Goal: Task Accomplishment & Management: Manage account settings

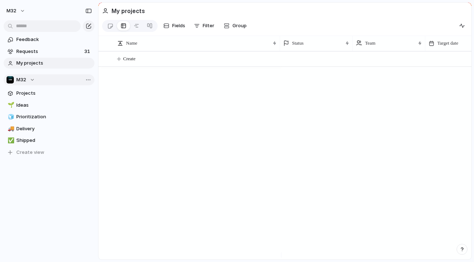
click at [35, 78] on div "M32" at bounding box center [21, 79] width 28 height 7
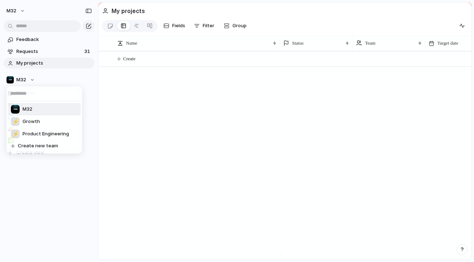
click at [31, 78] on div "M32 ⚡ Growth ⚡ Product Engineering Create new team" at bounding box center [237, 131] width 474 height 262
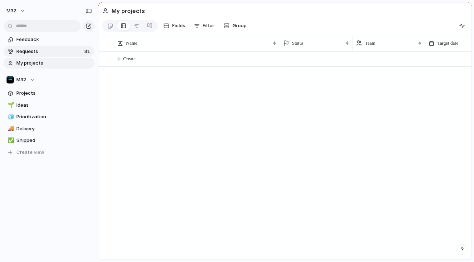
click at [53, 46] on link "Requests 31" at bounding box center [49, 51] width 91 height 11
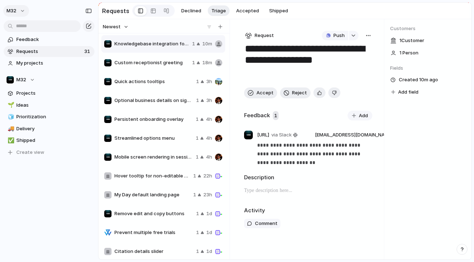
click at [19, 13] on button "m32" at bounding box center [16, 11] width 26 height 12
click at [31, 30] on span "Settings" at bounding box center [27, 27] width 20 height 7
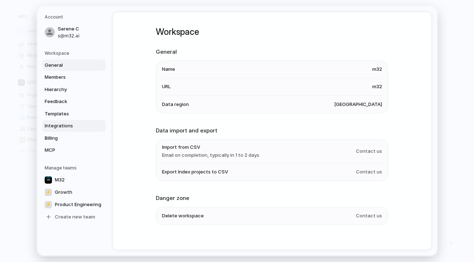
click at [70, 121] on link "Integrations" at bounding box center [74, 126] width 63 height 12
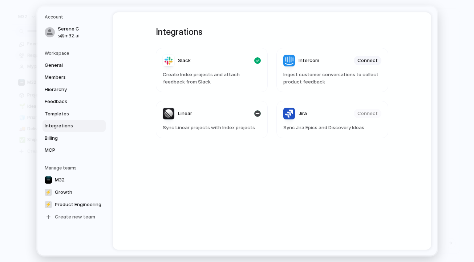
click at [209, 129] on span "Sync Linear projects with Index projects" at bounding box center [212, 127] width 98 height 7
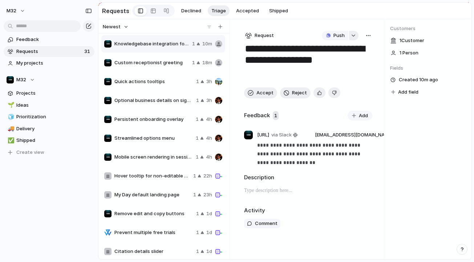
click at [352, 37] on div "button" at bounding box center [353, 35] width 5 height 3
click at [353, 37] on div "Projects Issues Searching..." at bounding box center [237, 131] width 474 height 262
click at [338, 39] on span "Push" at bounding box center [339, 35] width 11 height 7
click at [329, 62] on span "Issue" at bounding box center [325, 64] width 12 height 7
click at [336, 38] on span "Open in Linear" at bounding box center [328, 35] width 32 height 7
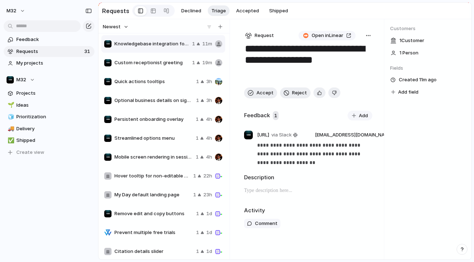
click at [364, 35] on button "button" at bounding box center [368, 35] width 8 height 9
click at [136, 19] on div "Copy link Merge Move to [GEOGRAPHIC_DATA]" at bounding box center [237, 131] width 474 height 262
click at [20, 12] on button "m32" at bounding box center [16, 11] width 26 height 12
click at [41, 29] on li "Settings" at bounding box center [35, 27] width 60 height 12
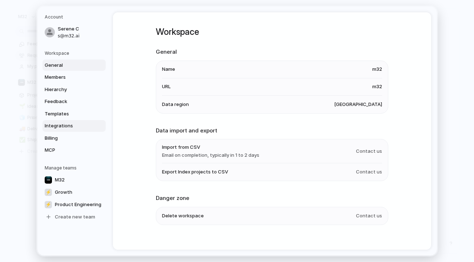
click at [67, 123] on span "Integrations" at bounding box center [68, 125] width 47 height 7
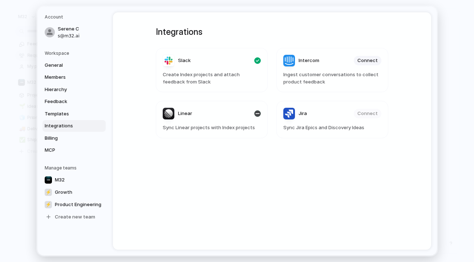
click at [217, 115] on header "Linear" at bounding box center [212, 114] width 98 height 12
click at [227, 114] on header "Linear" at bounding box center [212, 114] width 98 height 12
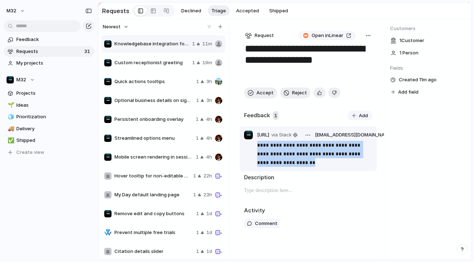
drag, startPoint x: 319, startPoint y: 164, endPoint x: 249, endPoint y: 146, distance: 72.0
click at [249, 146] on div "**********" at bounding box center [308, 154] width 128 height 26
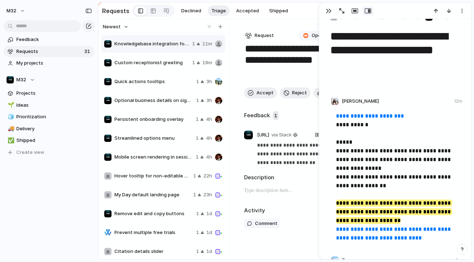
click at [376, 155] on p "**********" at bounding box center [396, 177] width 120 height 131
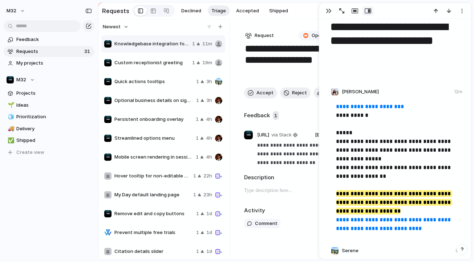
scroll to position [70, 0]
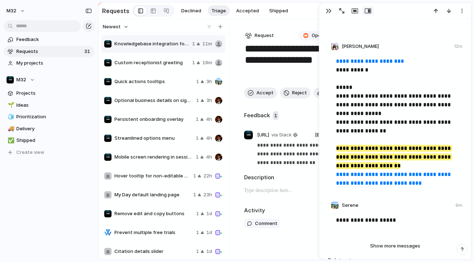
click at [286, 75] on textarea "**********" at bounding box center [308, 62] width 128 height 39
click at [422, 20] on div "**********" at bounding box center [395, 121] width 152 height 344
click at [457, 12] on button "button" at bounding box center [462, 10] width 12 height 9
click at [459, 14] on div "Delete" at bounding box center [237, 131] width 474 height 262
click at [460, 11] on div "button" at bounding box center [462, 11] width 6 height 6
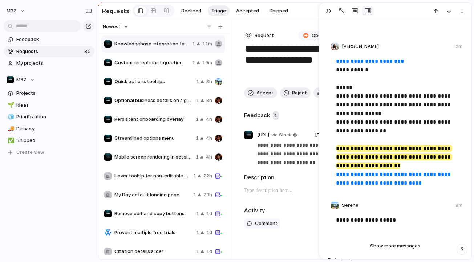
click at [431, 100] on div "Delete" at bounding box center [237, 131] width 474 height 262
click at [389, 119] on p "**********" at bounding box center [396, 122] width 120 height 131
drag, startPoint x: 453, startPoint y: 184, endPoint x: 342, endPoint y: 69, distance: 160.1
click at [346, 78] on p "**********" at bounding box center [396, 122] width 120 height 131
click at [462, 9] on div "button" at bounding box center [462, 11] width 6 height 6
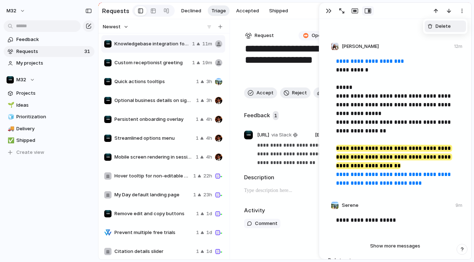
click at [384, 43] on div "Delete" at bounding box center [237, 131] width 474 height 262
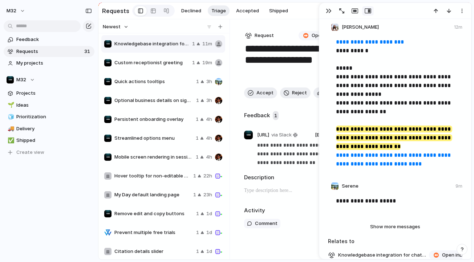
scroll to position [49, 0]
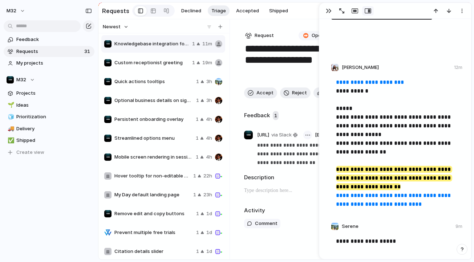
click at [312, 137] on button "button" at bounding box center [307, 135] width 9 height 9
click at [325, 9] on div "Reassign Delete" at bounding box center [237, 131] width 474 height 262
click at [327, 10] on div "button" at bounding box center [329, 11] width 6 height 6
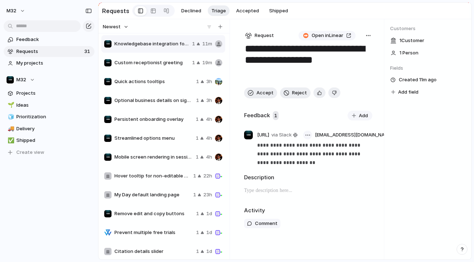
click at [311, 136] on button "button" at bounding box center [307, 135] width 9 height 9
click at [309, 137] on div "Reassign Delete" at bounding box center [237, 131] width 474 height 262
click at [302, 150] on p "**********" at bounding box center [314, 154] width 115 height 26
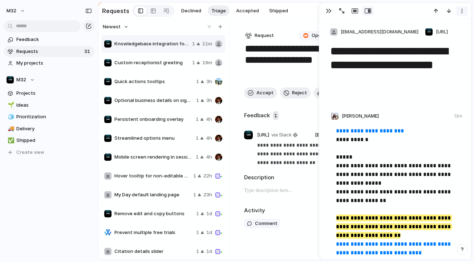
click at [459, 9] on div "button" at bounding box center [462, 11] width 6 height 6
click at [396, 14] on div "Delete" at bounding box center [237, 131] width 474 height 262
click at [327, 8] on button "button" at bounding box center [329, 10] width 12 height 9
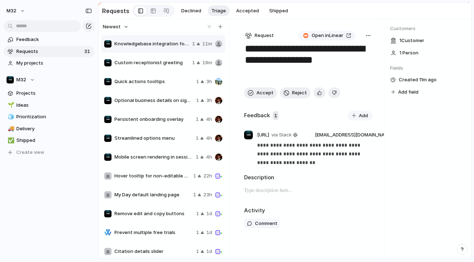
click at [363, 38] on div "Open in Linear" at bounding box center [330, 35] width 69 height 9
click at [364, 38] on button "button" at bounding box center [368, 35] width 8 height 9
click at [351, 52] on span "Copy link" at bounding box center [348, 52] width 21 height 7
click at [252, 92] on div "button" at bounding box center [251, 93] width 6 height 6
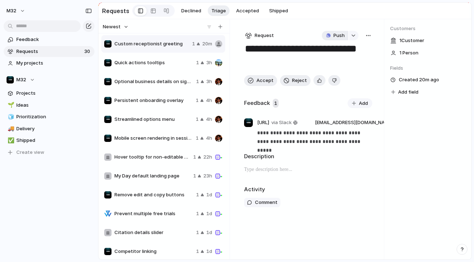
click at [336, 39] on span "Push" at bounding box center [339, 35] width 11 height 7
click at [330, 62] on span "Issue" at bounding box center [325, 64] width 12 height 7
click at [334, 39] on span "Open in Linear" at bounding box center [328, 35] width 32 height 7
click at [263, 81] on span "Accept" at bounding box center [265, 80] width 17 height 7
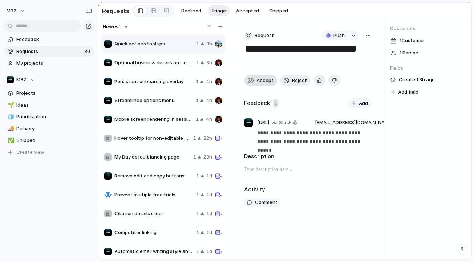
type textarea "**********"
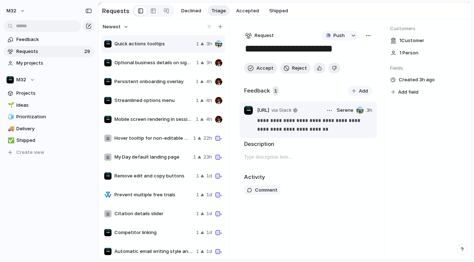
click at [291, 124] on p "**********" at bounding box center [314, 124] width 115 height 17
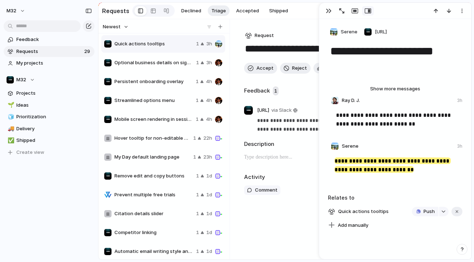
click at [298, 32] on div "**********" at bounding box center [309, 139] width 152 height 241
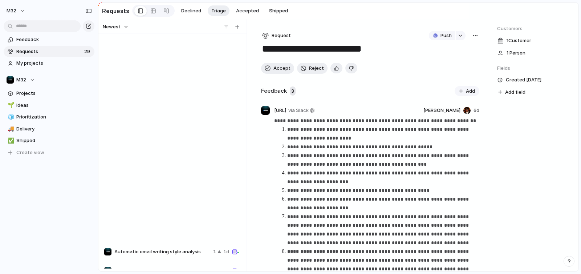
scroll to position [255, 0]
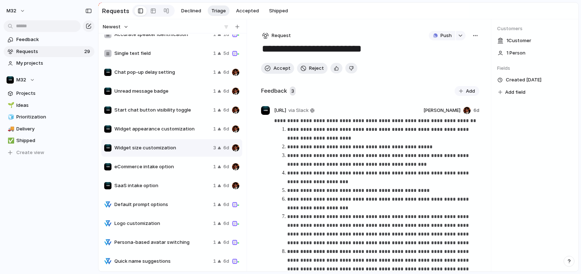
click at [163, 170] on span "eCommerce intake option" at bounding box center [162, 166] width 96 height 7
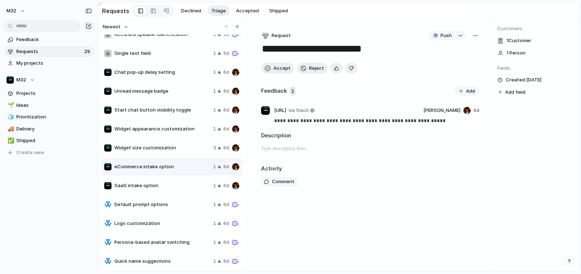
click at [158, 181] on div "SaaS intake option 1 6d" at bounding box center [171, 185] width 141 height 17
click at [166, 165] on span "eCommerce intake option" at bounding box center [162, 166] width 96 height 7
click at [171, 150] on span "Widget size customization" at bounding box center [162, 147] width 96 height 7
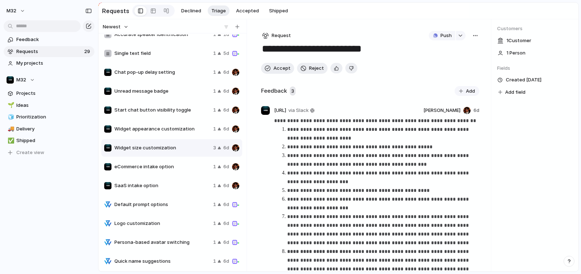
click at [157, 133] on span "Widget appearance customization" at bounding box center [162, 128] width 96 height 7
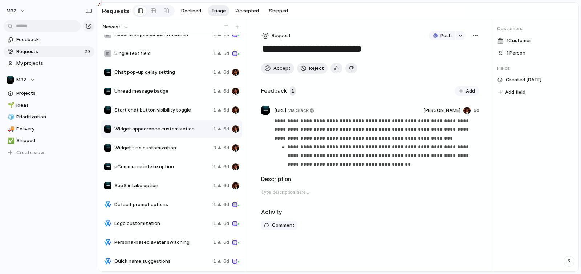
scroll to position [225, 0]
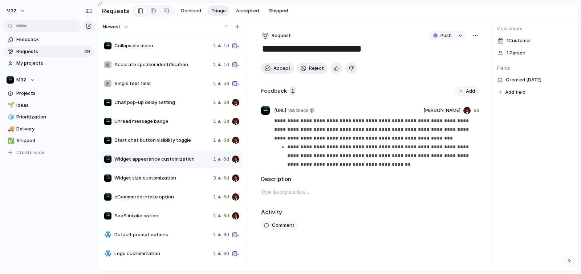
click at [145, 137] on div "Start chat button visibility toggle 1 6d" at bounding box center [171, 140] width 141 height 17
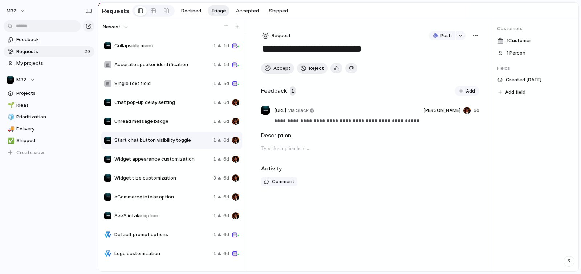
click at [204, 121] on span "Unread message badge" at bounding box center [162, 121] width 96 height 7
click at [202, 106] on span "Chat pop-up delay setting" at bounding box center [162, 102] width 96 height 7
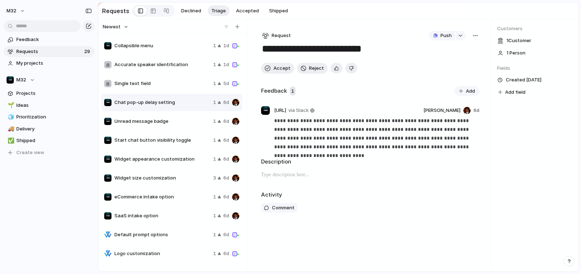
click at [479, 35] on button "button" at bounding box center [476, 35] width 8 height 9
click at [408, 49] on div "Copy link Merge Move to [GEOGRAPHIC_DATA]" at bounding box center [290, 137] width 581 height 274
click at [216, 84] on div "1" at bounding box center [217, 83] width 8 height 7
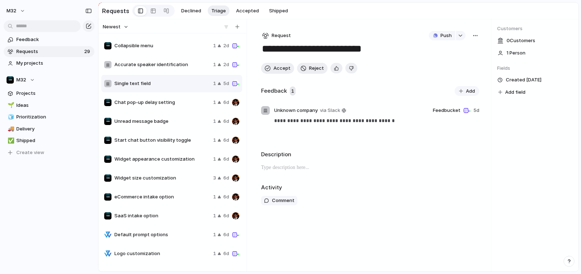
click at [173, 66] on span "Accurate speaker identification" at bounding box center [162, 64] width 96 height 7
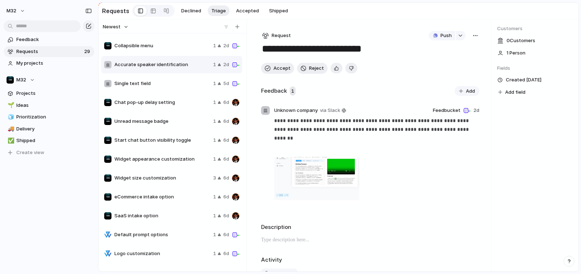
click at [173, 44] on span "Collapsible menu" at bounding box center [162, 45] width 96 height 7
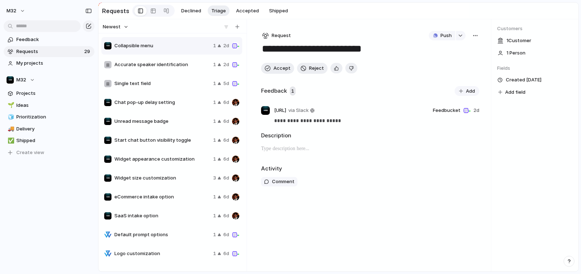
click at [172, 63] on span "Accurate speaker identification" at bounding box center [162, 64] width 96 height 7
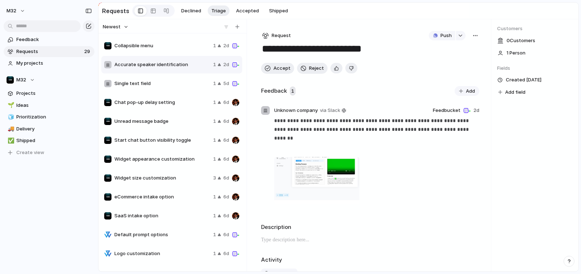
click at [173, 51] on div "Collapsible menu 1 2d" at bounding box center [171, 45] width 141 height 17
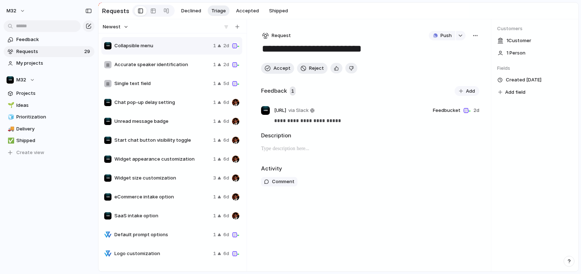
click at [166, 64] on span "Accurate speaker identification" at bounding box center [162, 64] width 96 height 7
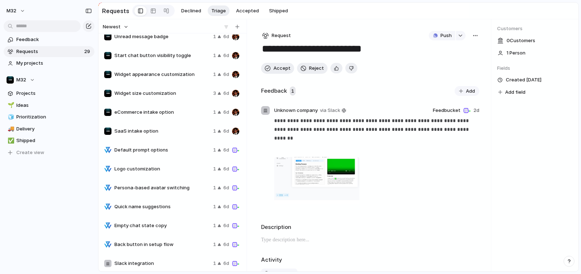
scroll to position [305, 0]
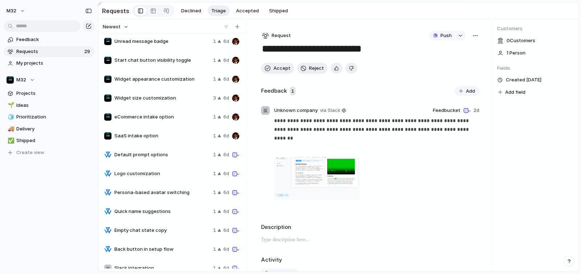
click at [156, 148] on div "Default prompt options 1 6d" at bounding box center [171, 154] width 141 height 17
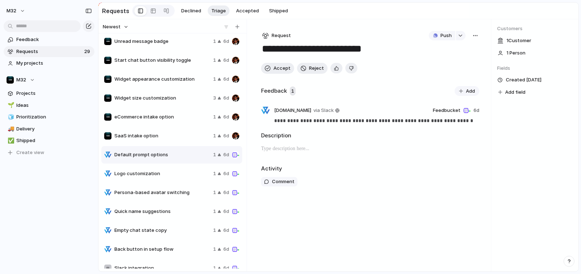
scroll to position [314, 0]
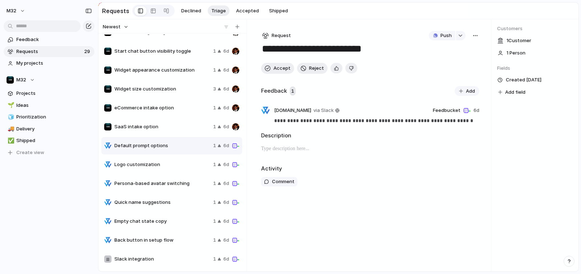
click at [147, 255] on div "Slack integration 1 6d" at bounding box center [171, 258] width 141 height 17
